Goal: Find specific page/section: Locate a particular part of the current website

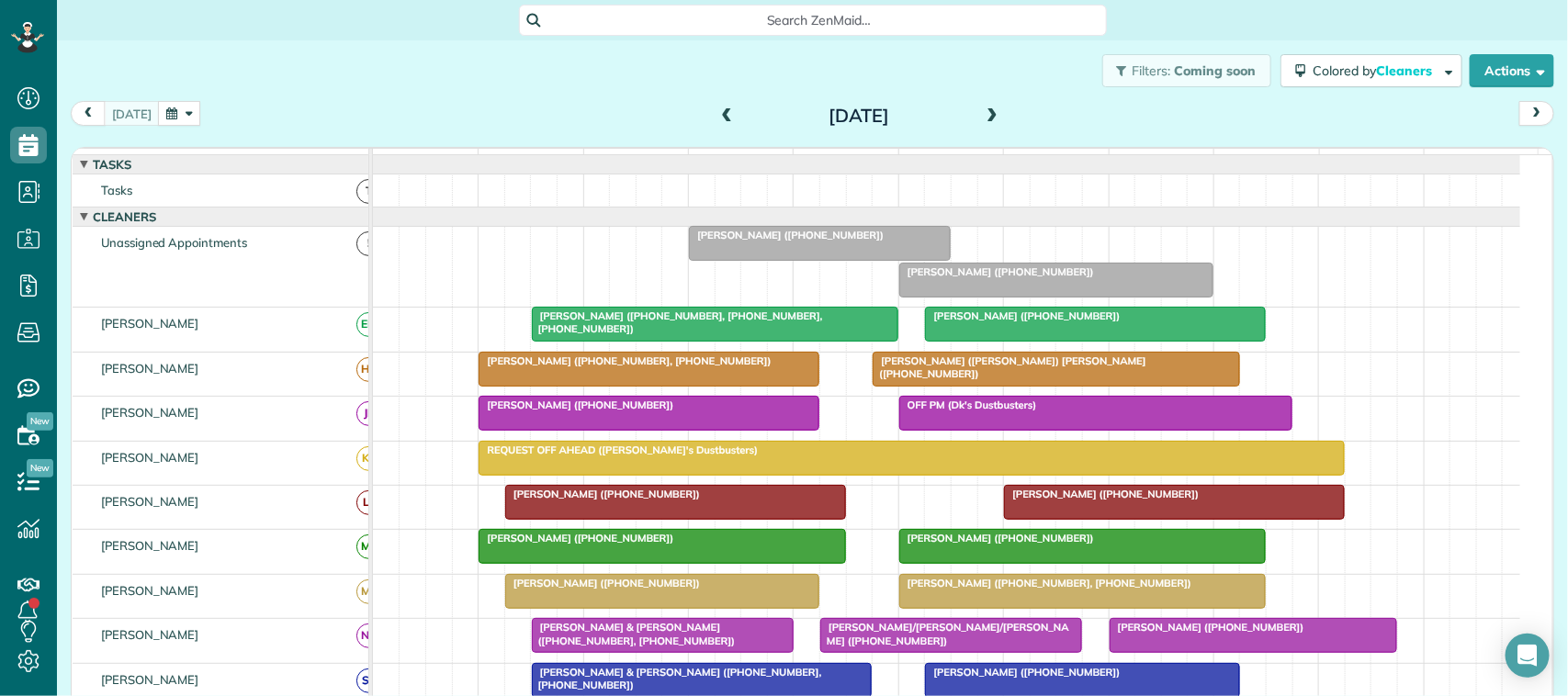
click at [607, 109] on div "[DATE] [DATE]" at bounding box center [813, 117] width 1483 height 34
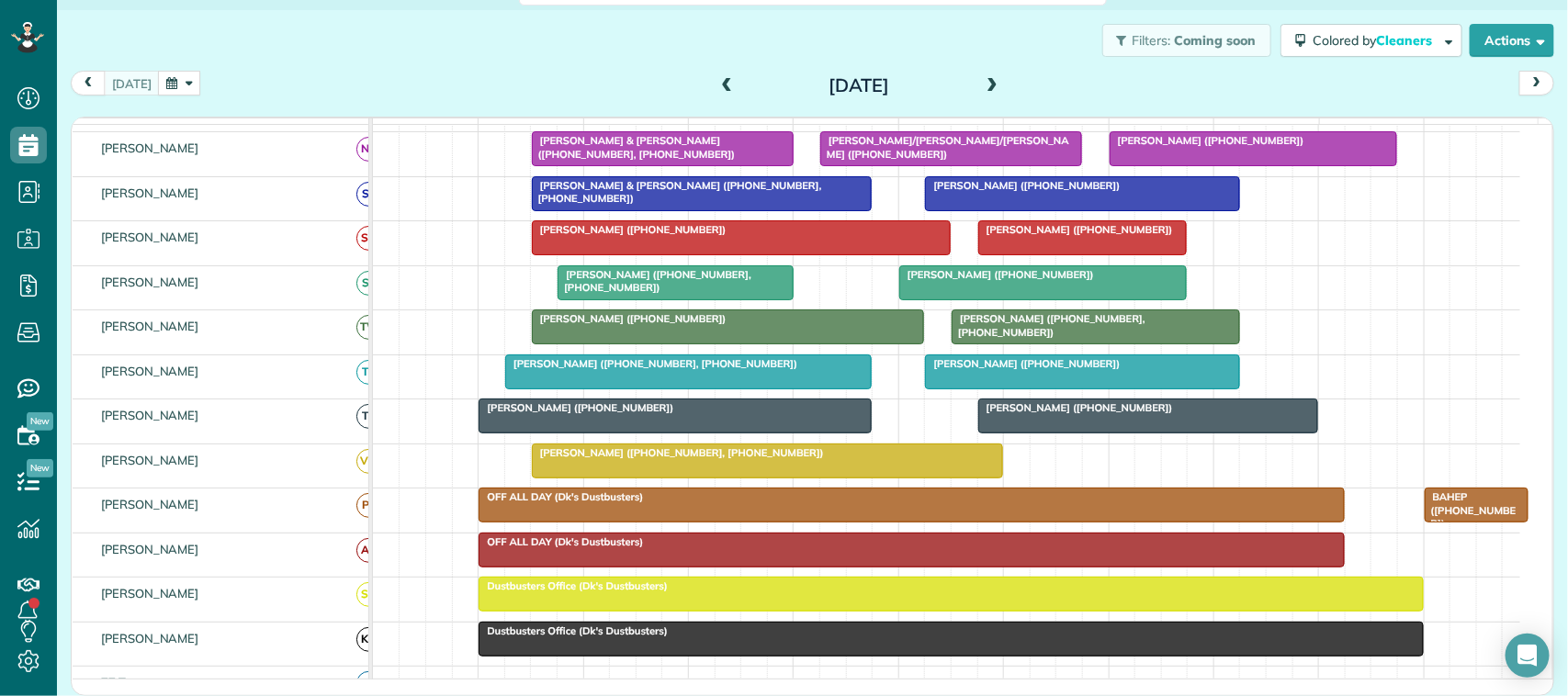
scroll to position [459, 0]
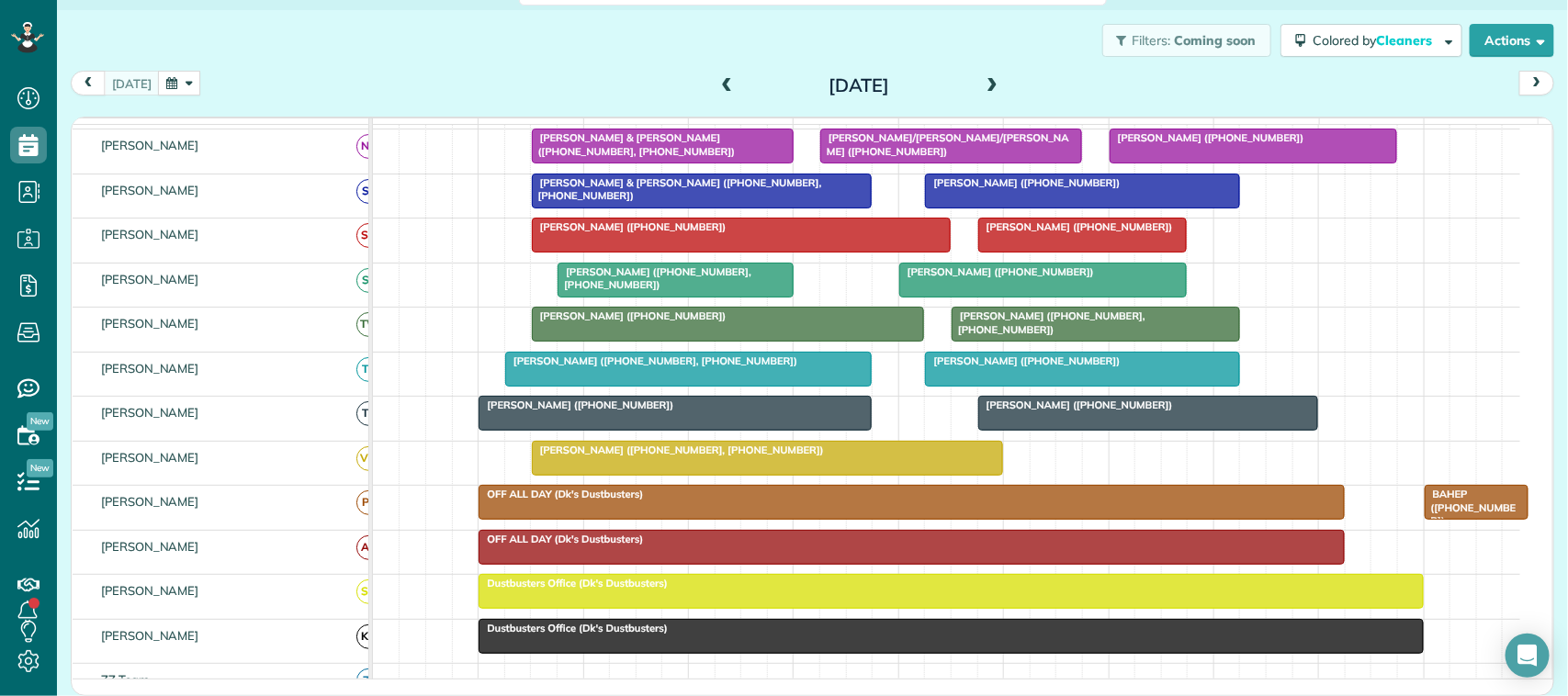
click at [795, 367] on div "[PERSON_NAME] ([PHONE_NUMBER], [PHONE_NUMBER])" at bounding box center [688, 360] width 355 height 13
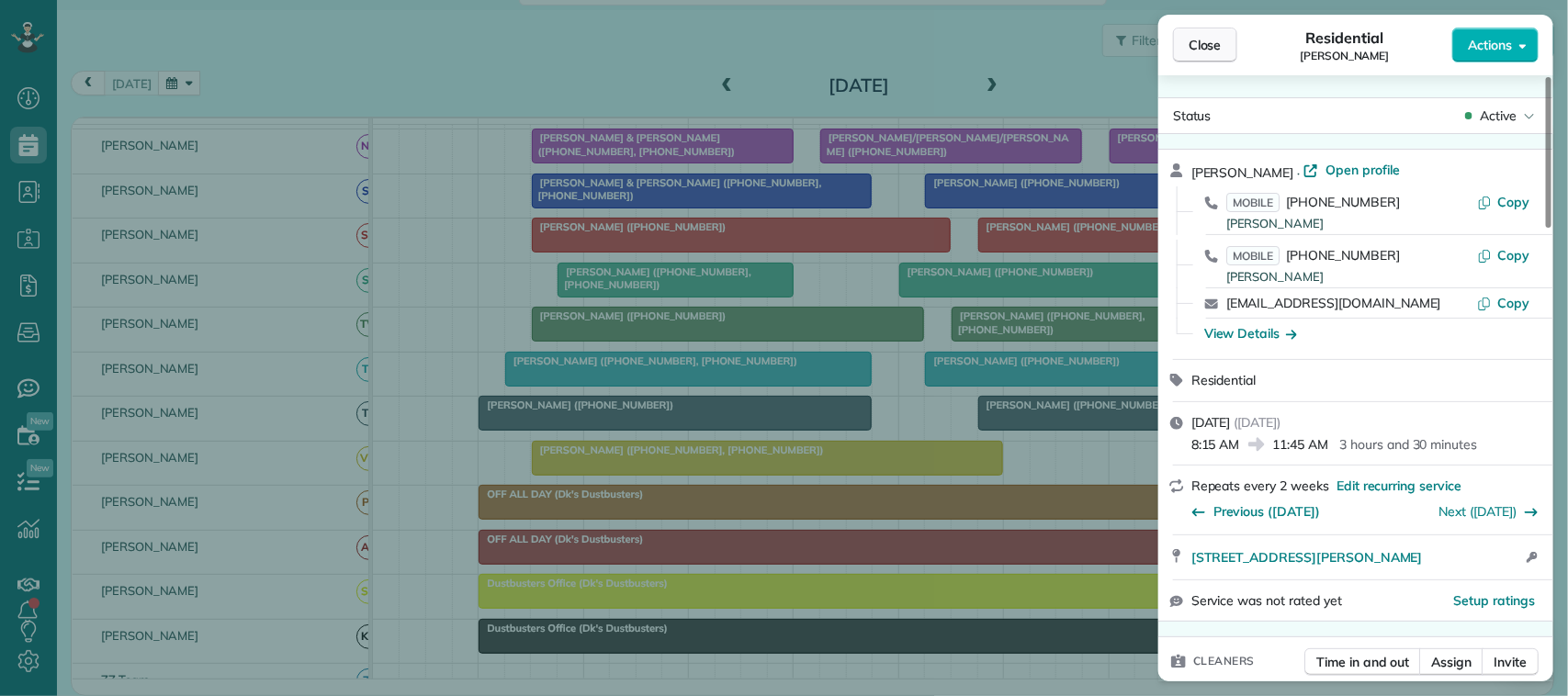
click at [1209, 44] on span "Close" at bounding box center [1205, 44] width 33 height 19
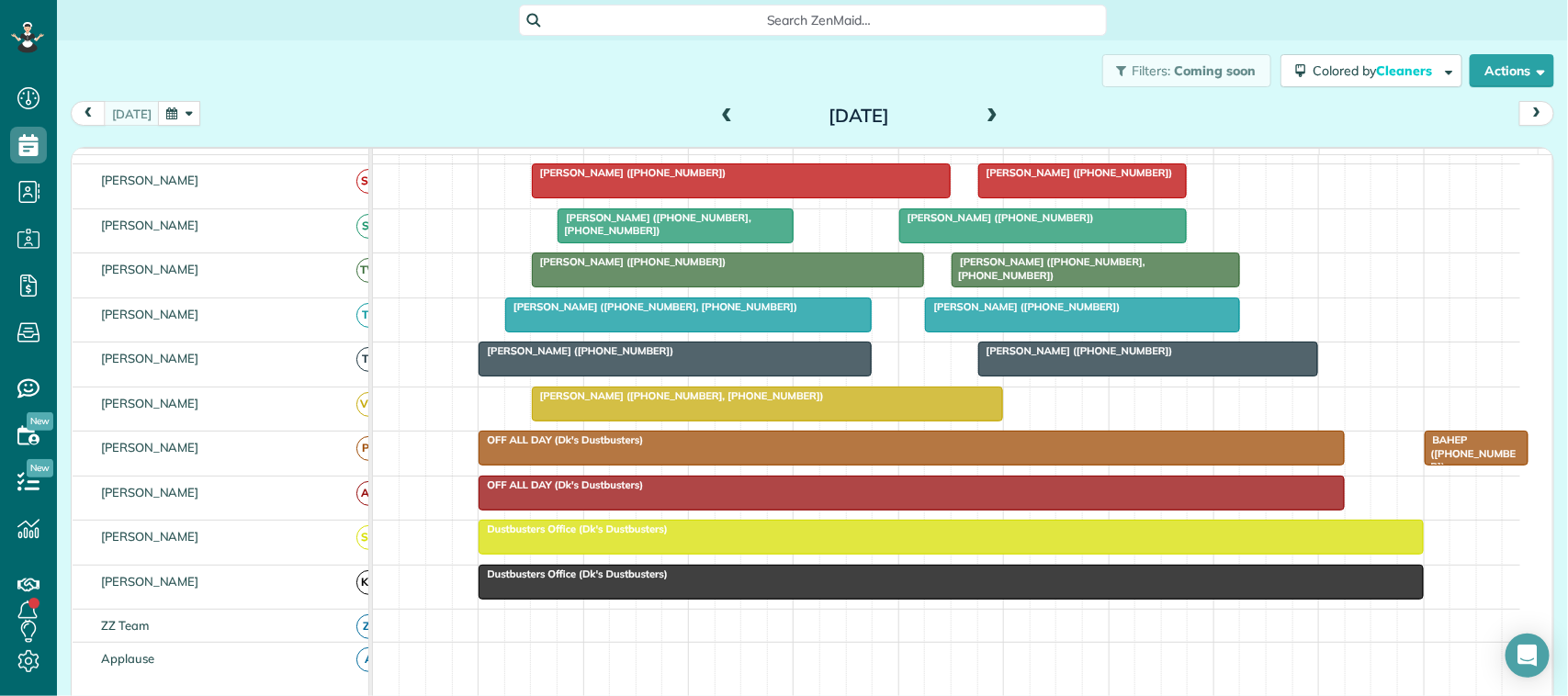
scroll to position [574, 0]
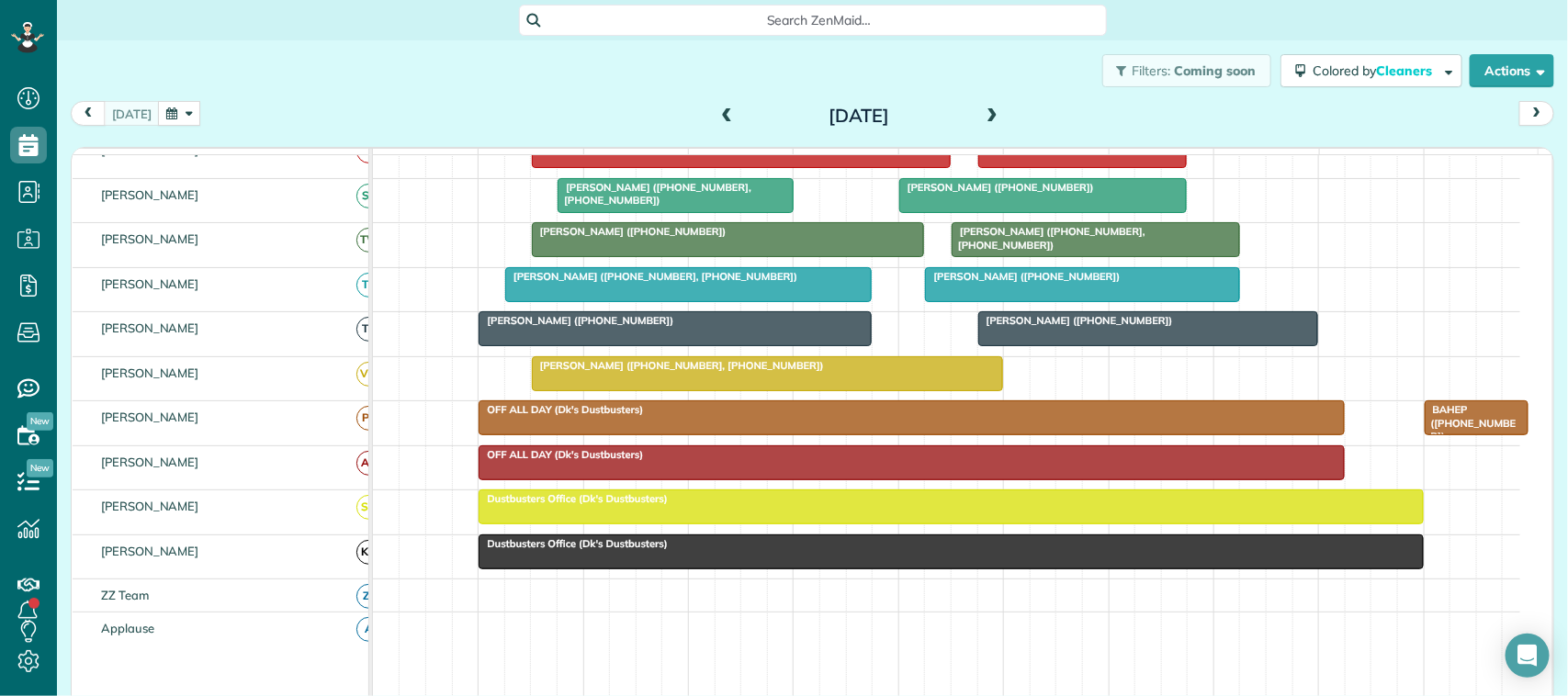
click at [790, 301] on div at bounding box center [688, 284] width 364 height 33
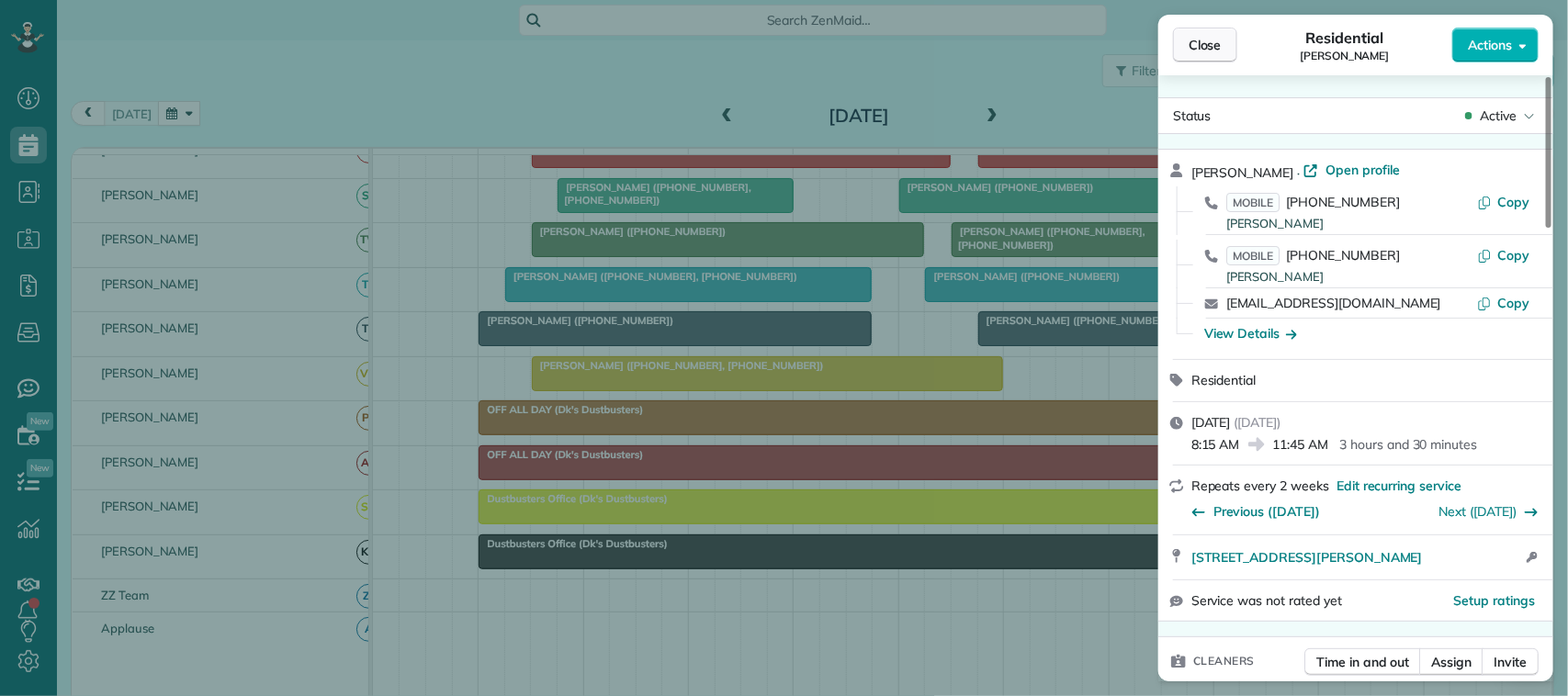
click at [1211, 39] on span "Close" at bounding box center [1205, 44] width 33 height 19
